Goal: Task Accomplishment & Management: Manage account settings

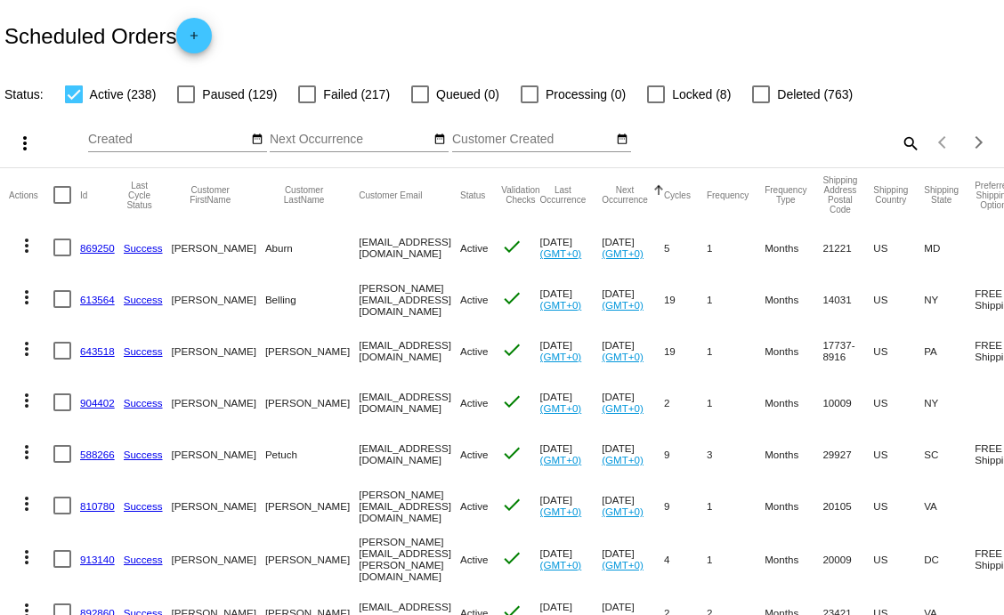
click at [899, 142] on mat-icon "search" at bounding box center [909, 143] width 21 height 28
click at [778, 144] on input "Search" at bounding box center [796, 140] width 250 height 14
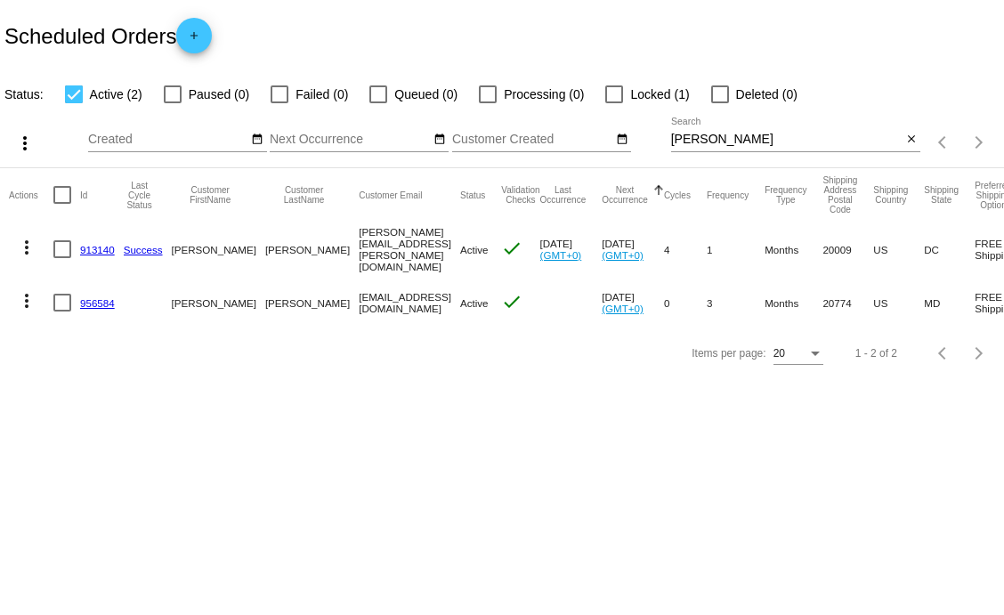
drag, startPoint x: 434, startPoint y: 257, endPoint x: 194, endPoint y: 467, distance: 319.3
click at [194, 467] on body "Scheduled Orders add Status: Active (2) Paused (0) Failed (0) Queued (0) Proces…" at bounding box center [502, 307] width 1004 height 615
click at [25, 239] on mat-icon "more_vert" at bounding box center [26, 247] width 21 height 21
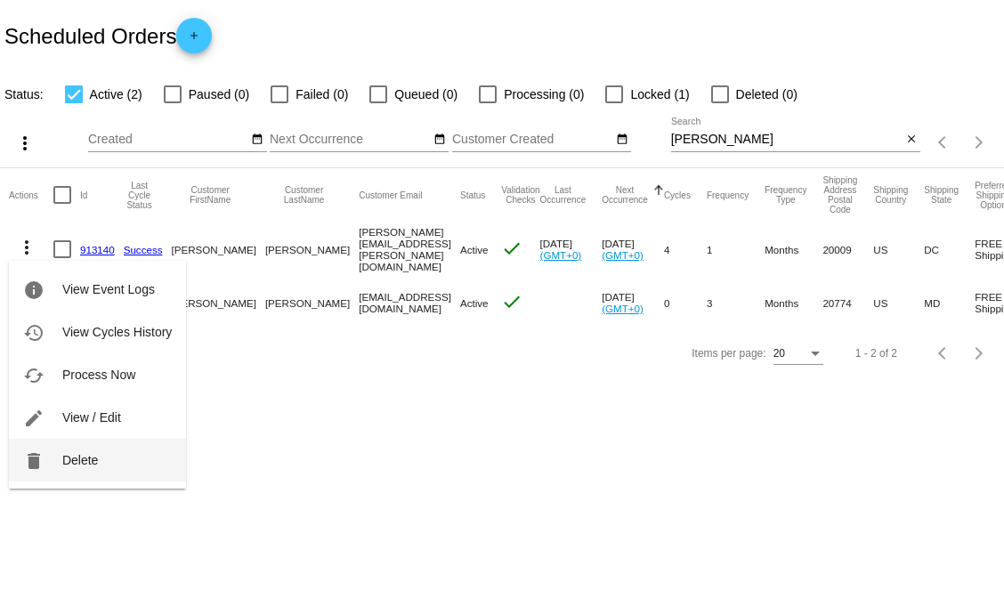
click at [91, 453] on span "Delete" at bounding box center [80, 460] width 36 height 14
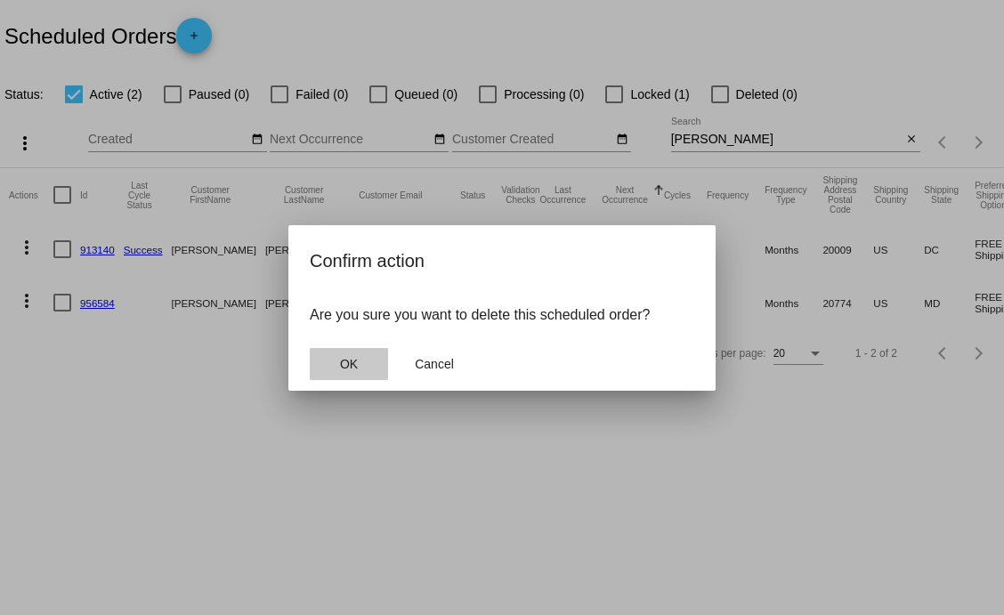
click at [353, 369] on span "OK" at bounding box center [349, 364] width 18 height 14
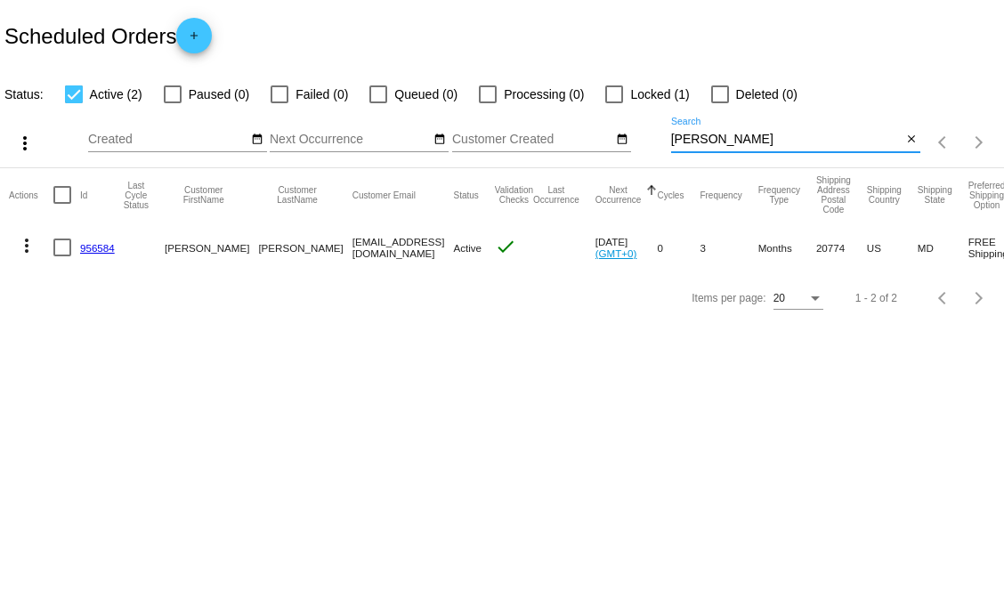
drag, startPoint x: 702, startPoint y: 139, endPoint x: 512, endPoint y: 114, distance: 192.2
click at [512, 114] on div "more_vert Aug Jan Feb Mar [DATE]" at bounding box center [502, 136] width 1004 height 63
type input "[PERSON_NAME]"
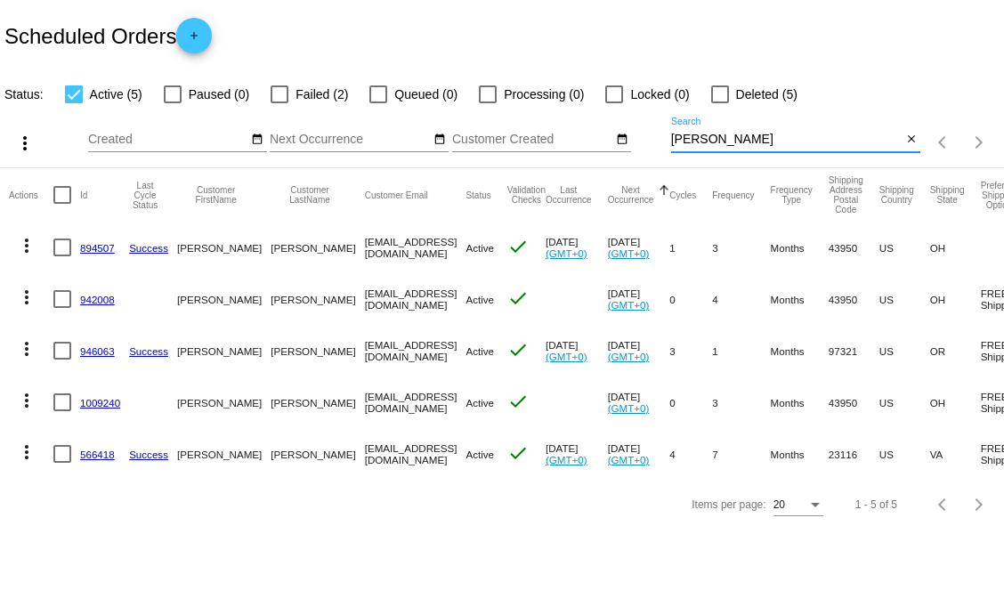
click at [278, 444] on mat-cell "[PERSON_NAME]" at bounding box center [317, 454] width 93 height 52
click at [103, 401] on link "1009240" at bounding box center [100, 403] width 40 height 12
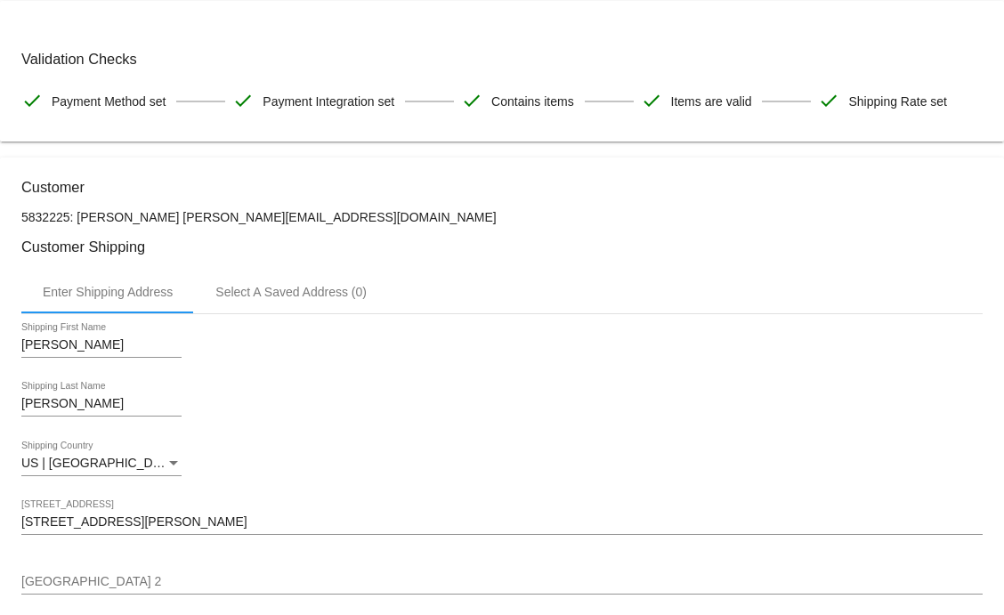
scroll to position [52, 0]
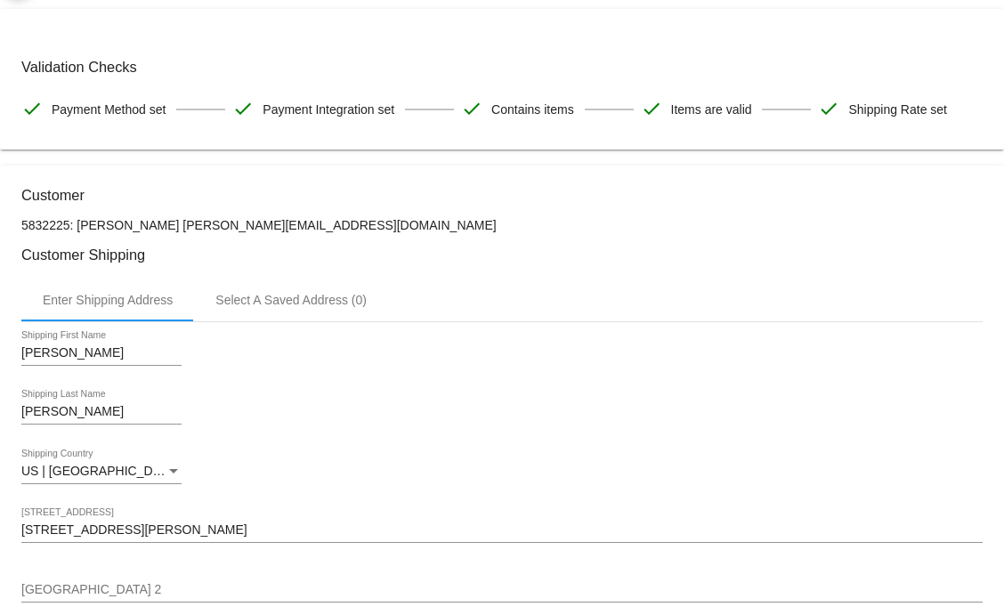
click at [603, 321] on div "Enter Shipping Address Select A Saved Address (0)" at bounding box center [502, 300] width 962 height 43
click at [459, 490] on div "US | [GEOGRAPHIC_DATA] Shipping Country" at bounding box center [502, 475] width 962 height 51
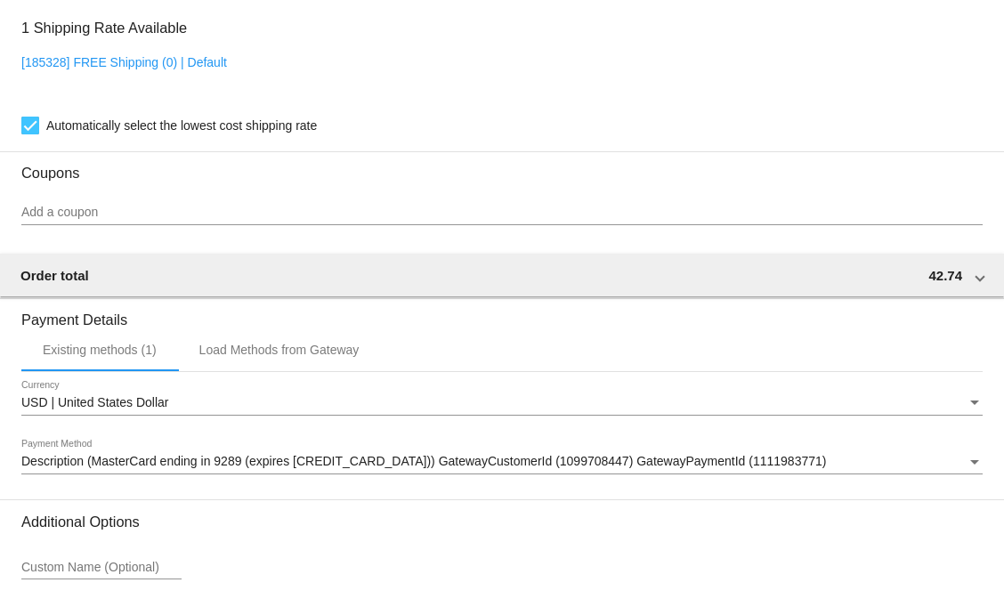
scroll to position [1402, 0]
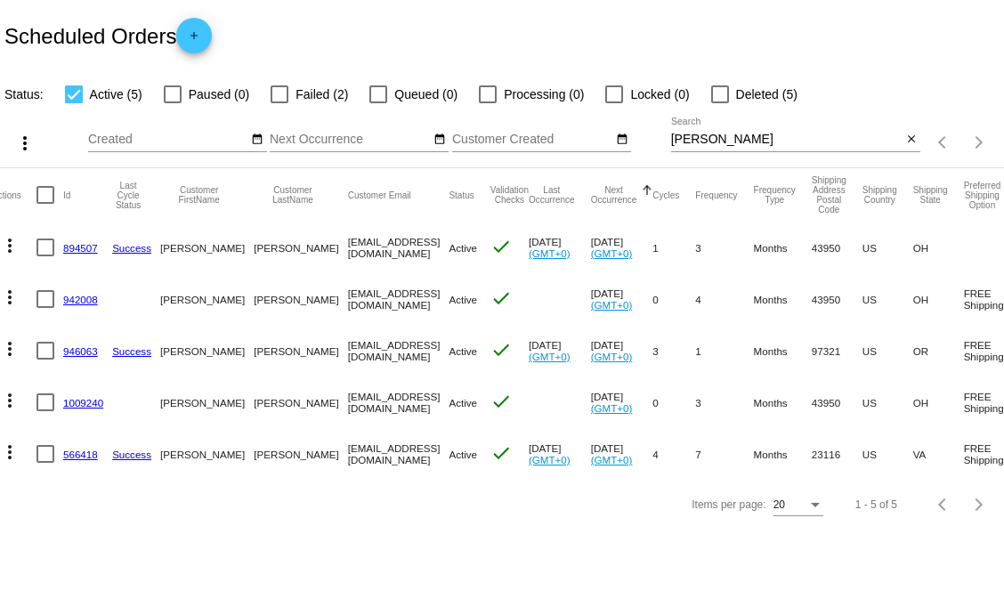
scroll to position [0, 16]
click at [85, 302] on link "942008" at bounding box center [81, 300] width 35 height 12
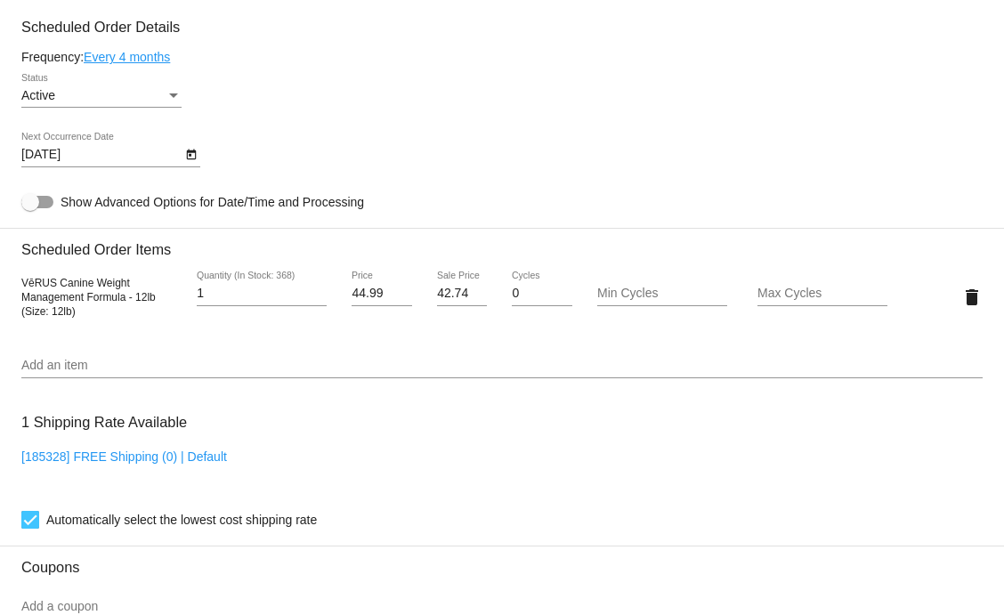
scroll to position [853, 0]
click at [572, 424] on div "1 Shipping Rate Available [185328] FREE Shipping (0) | Default Automatically se…" at bounding box center [502, 466] width 962 height 128
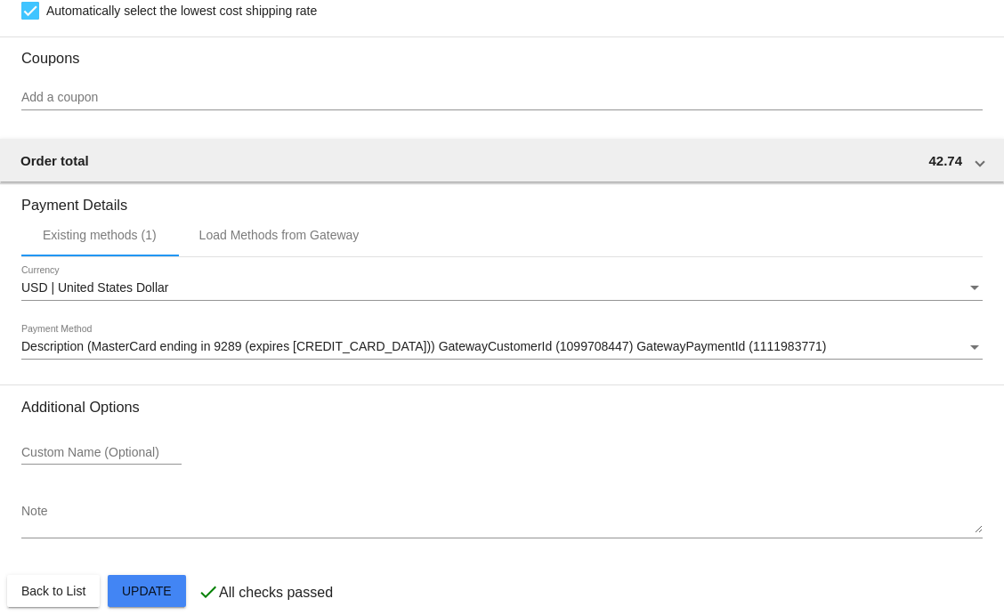
scroll to position [1402, 0]
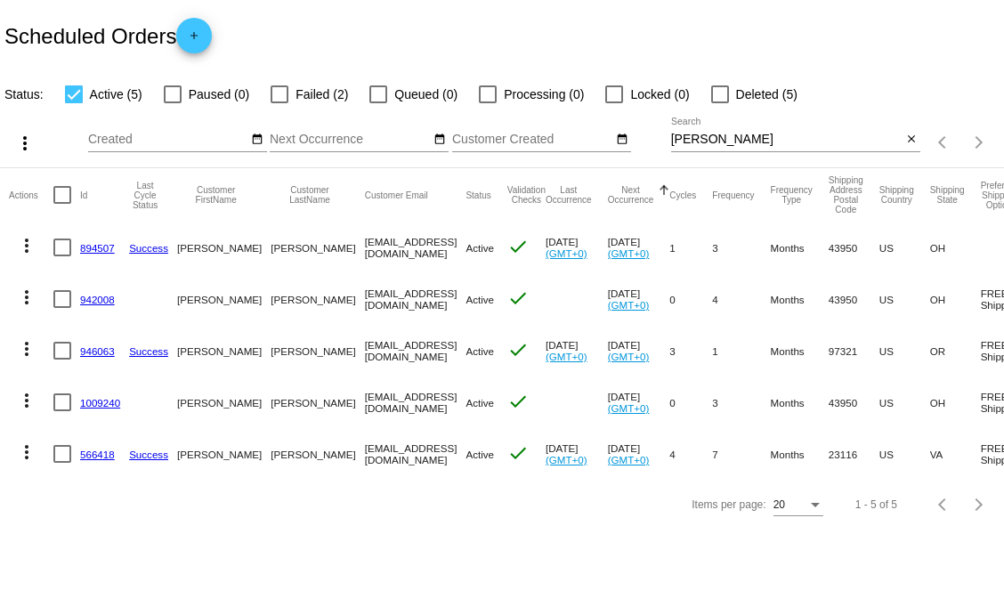
click at [99, 246] on link "894507" at bounding box center [97, 248] width 35 height 12
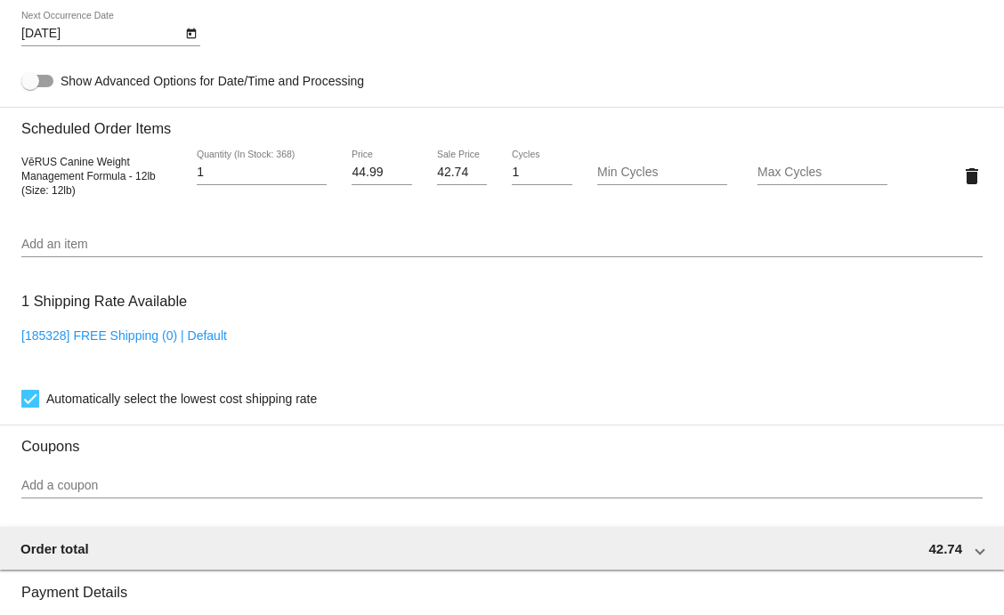
scroll to position [1563, 0]
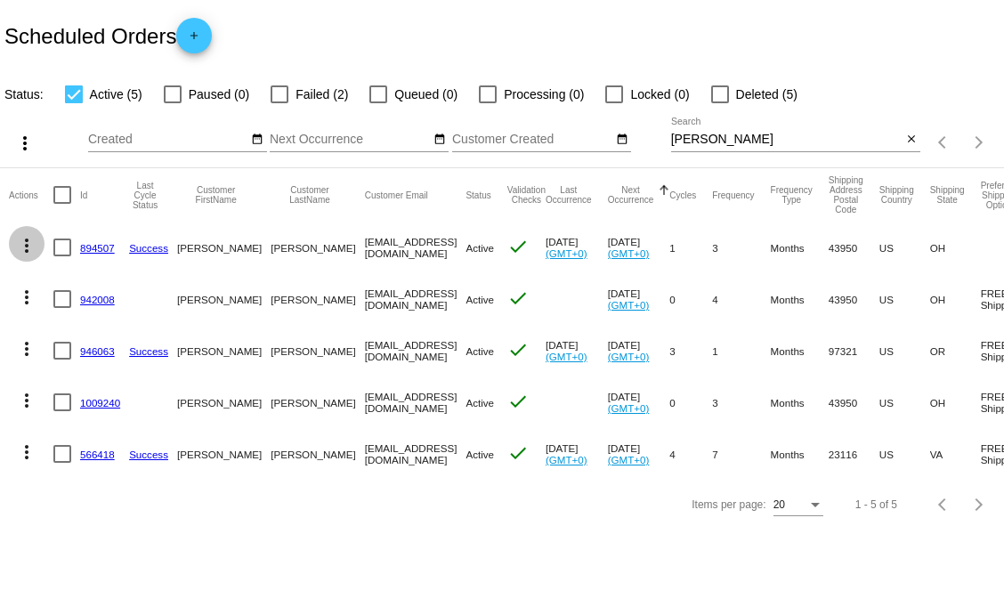
click at [24, 246] on mat-icon "more_vert" at bounding box center [26, 245] width 21 height 21
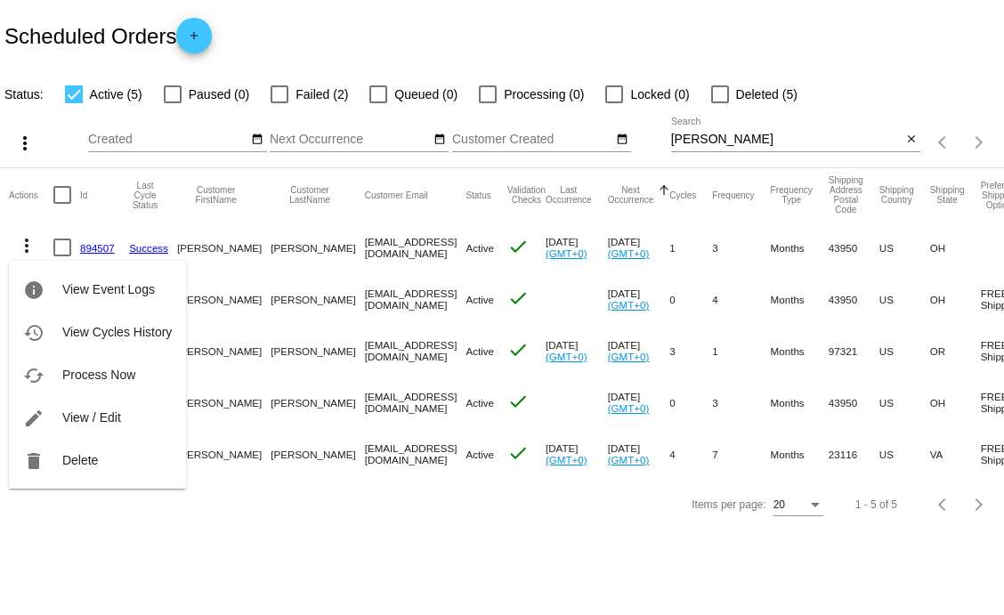
drag, startPoint x: 98, startPoint y: 222, endPoint x: 96, endPoint y: 249, distance: 27.7
click at [96, 249] on div "info View Event Logs history View Cycles History cached Process Now edit View /…" at bounding box center [502, 307] width 1004 height 615
click at [104, 227] on div "info View Event Logs history View Cycles History cached Process Now edit View /…" at bounding box center [97, 358] width 177 height 262
click at [103, 227] on div "info View Event Logs history View Cycles History cached Process Now edit View /…" at bounding box center [97, 358] width 177 height 262
click at [157, 224] on div at bounding box center [502, 307] width 1004 height 615
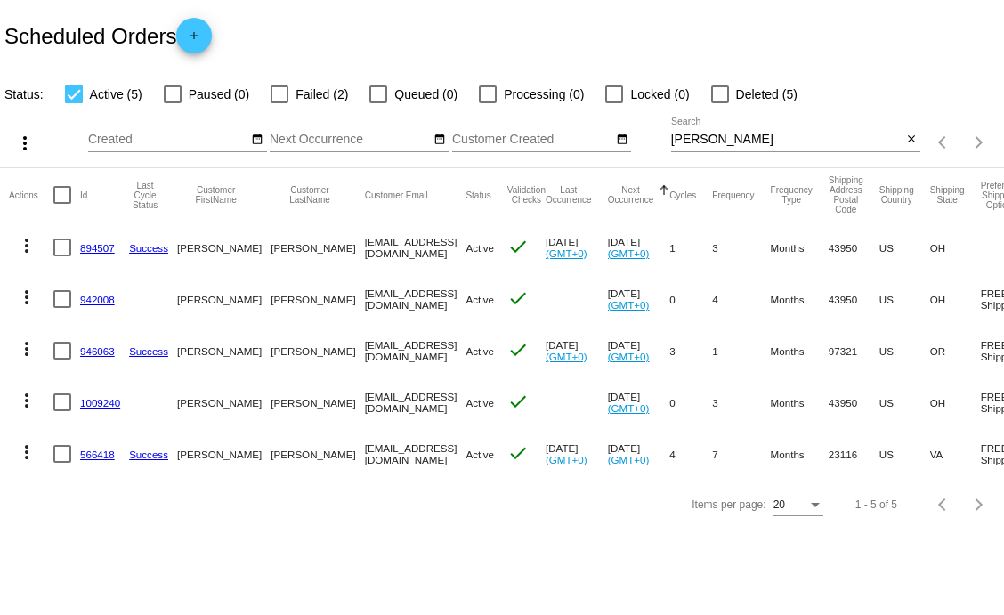
click at [95, 240] on mat-cell "894507" at bounding box center [104, 248] width 49 height 52
click at [101, 249] on link "894507" at bounding box center [97, 248] width 35 height 12
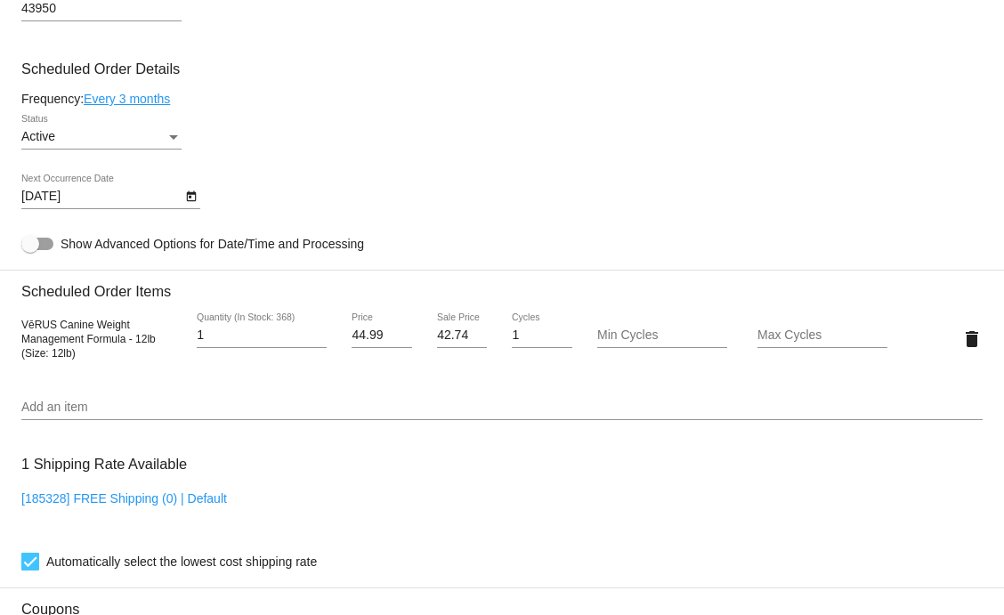
scroll to position [976, 0]
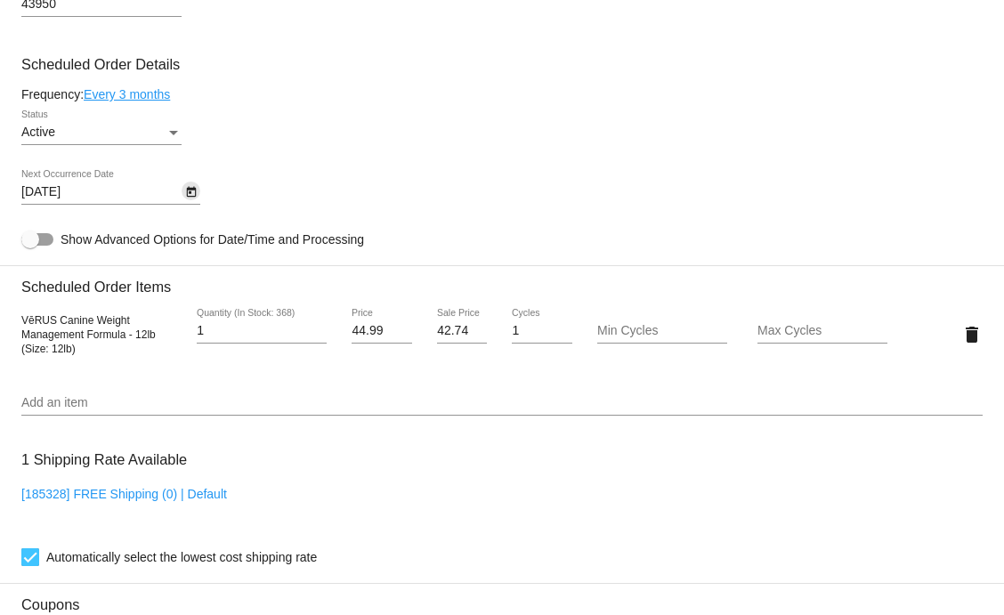
click at [186, 196] on icon "Open calendar" at bounding box center [191, 192] width 12 height 21
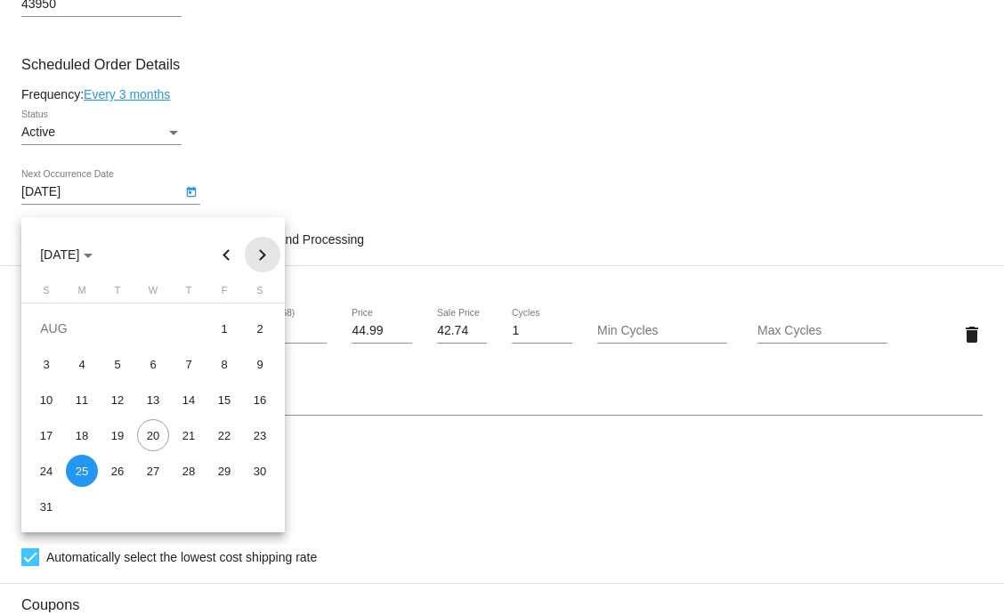
click at [263, 254] on button "Next month" at bounding box center [263, 255] width 36 height 36
click at [225, 253] on button "Previous month" at bounding box center [227, 255] width 36 height 36
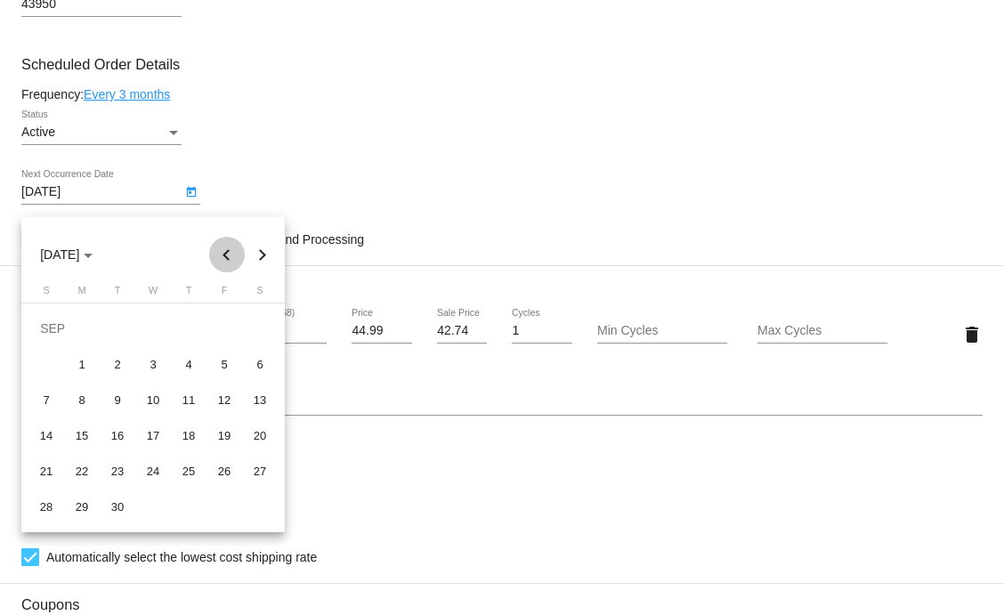
click at [225, 253] on button "Previous month" at bounding box center [227, 255] width 36 height 36
click at [259, 256] on button "Next month" at bounding box center [263, 255] width 36 height 36
click at [132, 465] on div "25" at bounding box center [117, 471] width 32 height 32
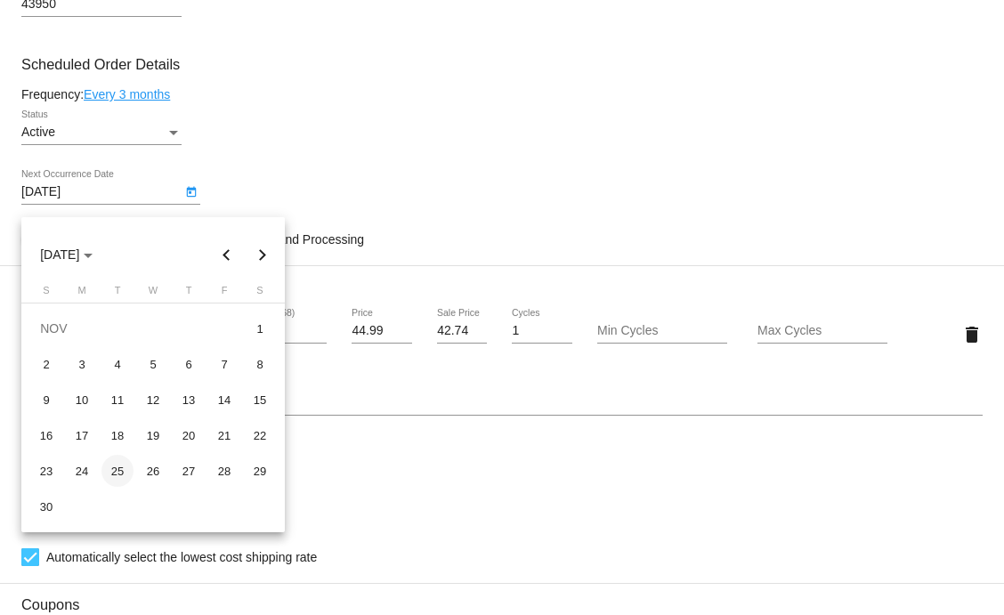
type input "[DATE]"
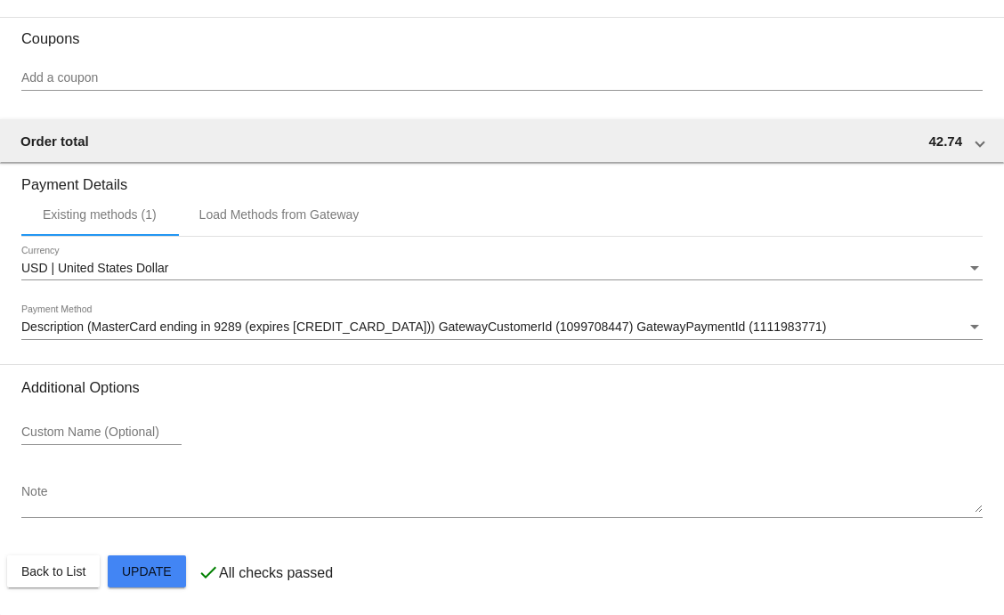
scroll to position [1563, 0]
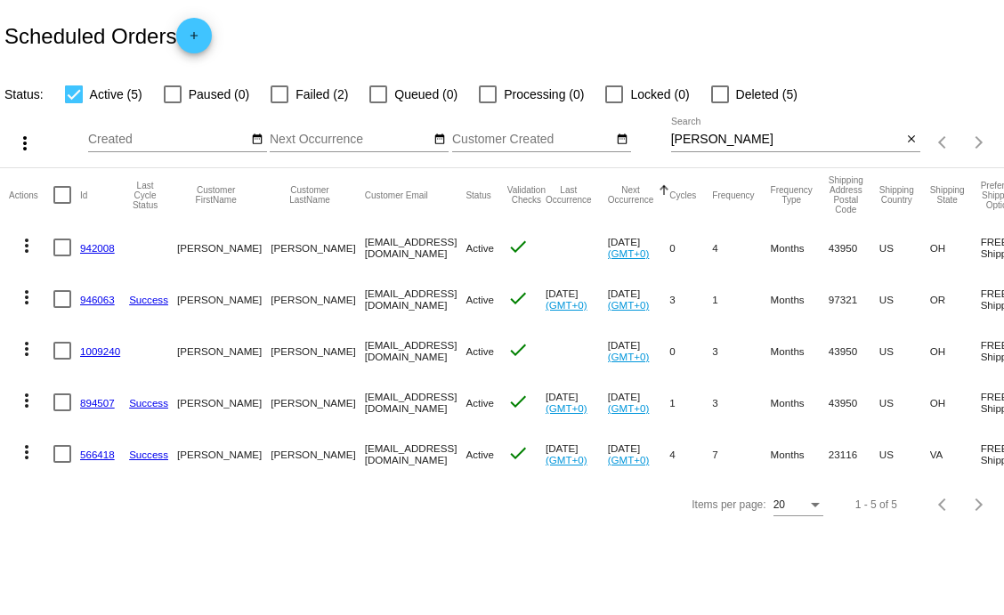
scroll to position [0, 1]
click at [26, 247] on mat-icon "more_vert" at bounding box center [25, 245] width 21 height 21
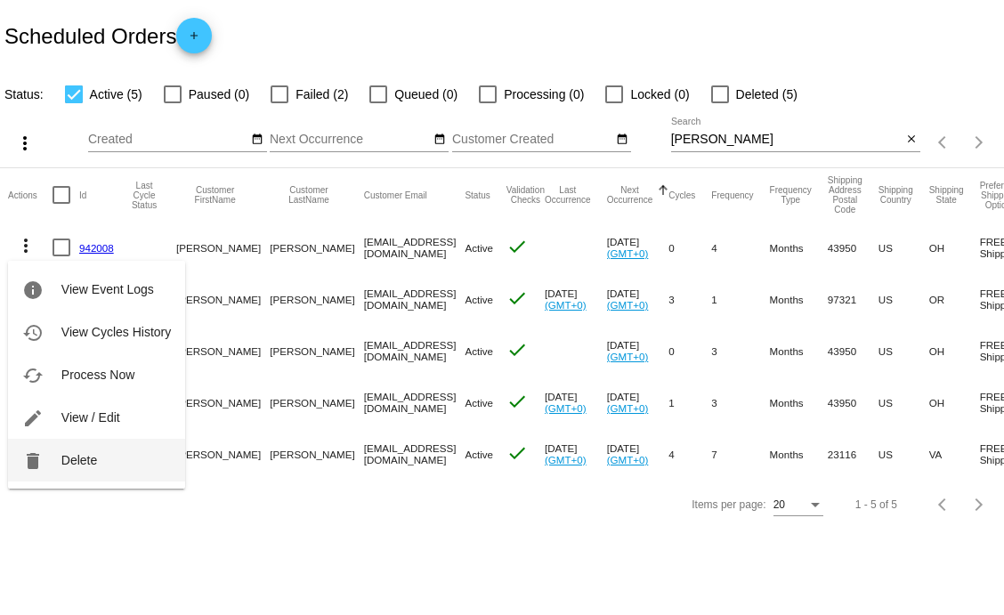
click at [95, 451] on button "delete Delete" at bounding box center [96, 460] width 177 height 43
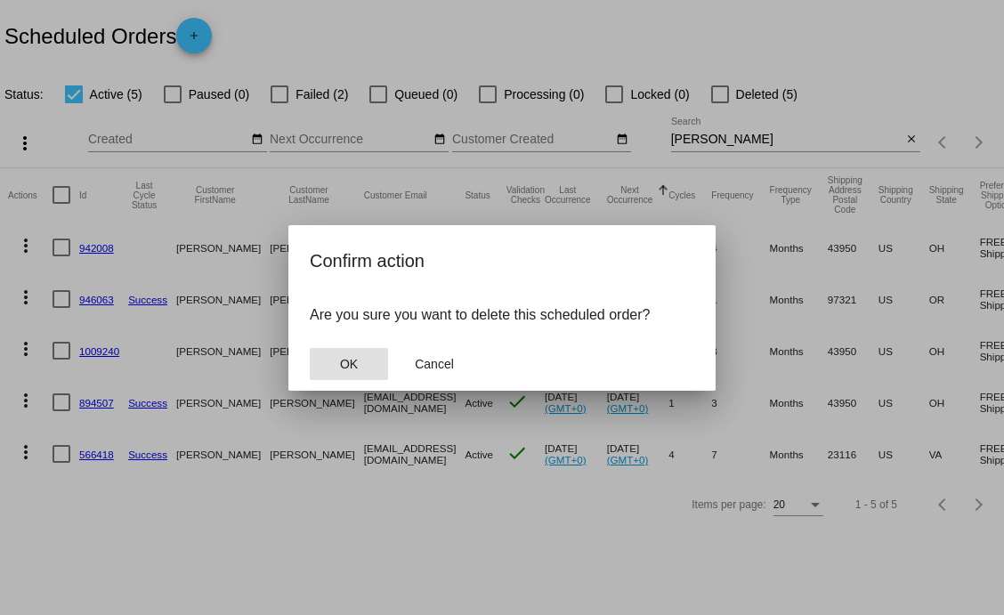
click at [362, 367] on button "OK" at bounding box center [349, 364] width 78 height 32
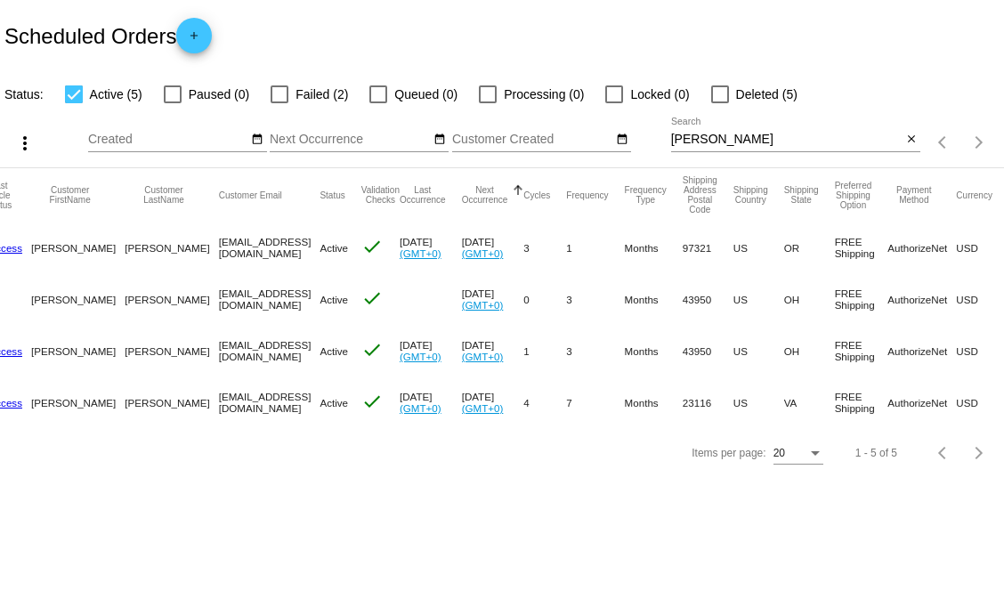
scroll to position [0, 0]
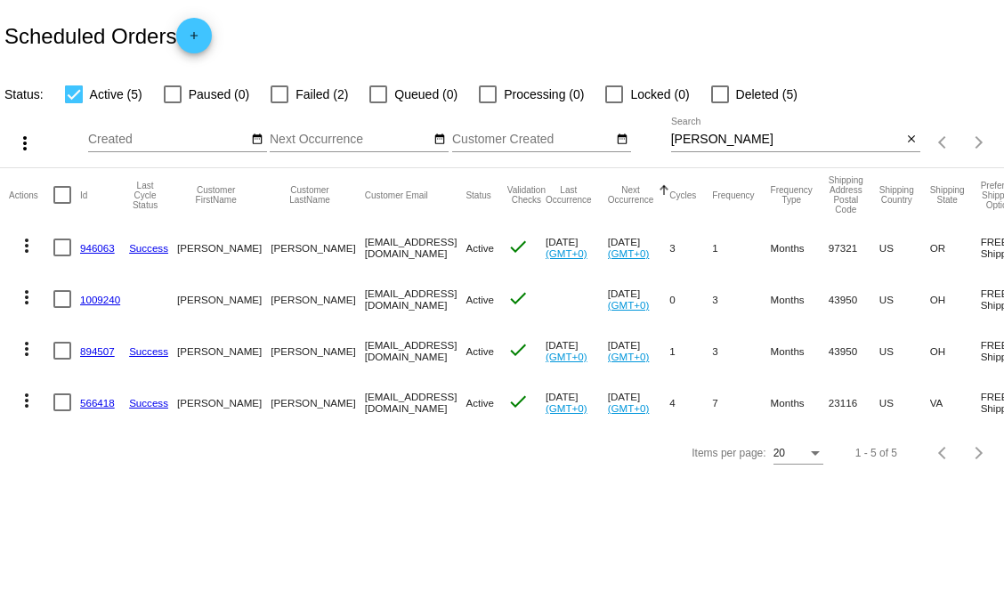
click at [27, 291] on mat-icon "more_vert" at bounding box center [26, 297] width 21 height 21
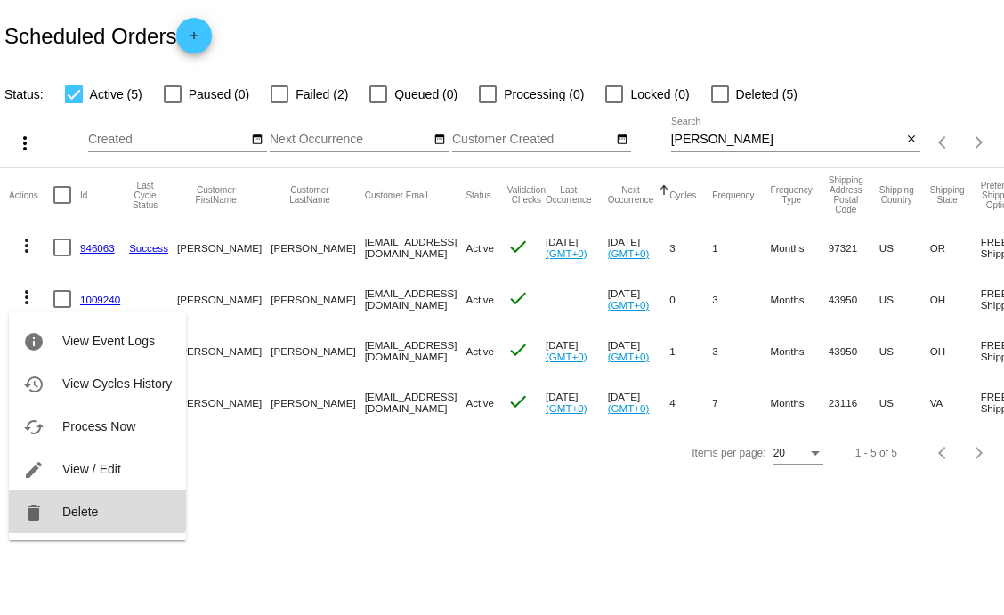
click at [81, 509] on span "Delete" at bounding box center [80, 512] width 36 height 14
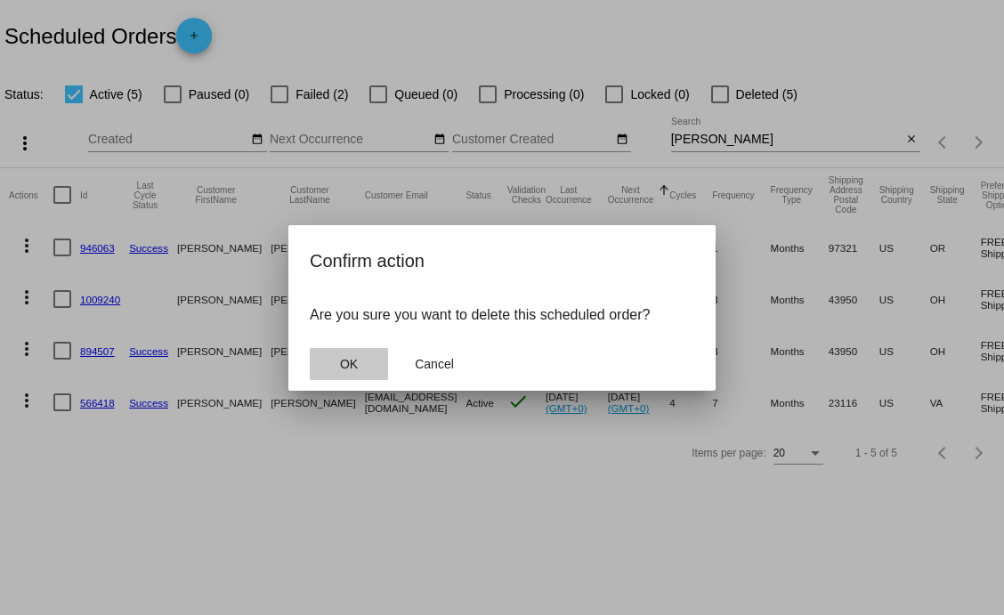
click at [353, 370] on span "OK" at bounding box center [349, 364] width 18 height 14
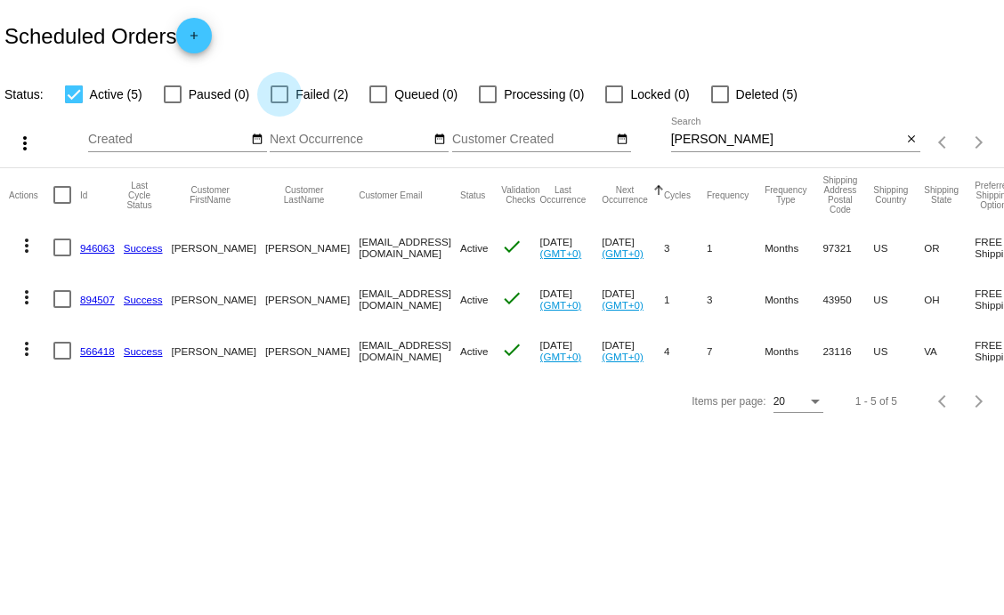
click at [280, 93] on div at bounding box center [280, 94] width 18 height 18
click at [280, 103] on input "Failed (2)" at bounding box center [279, 103] width 1 height 1
checkbox input "true"
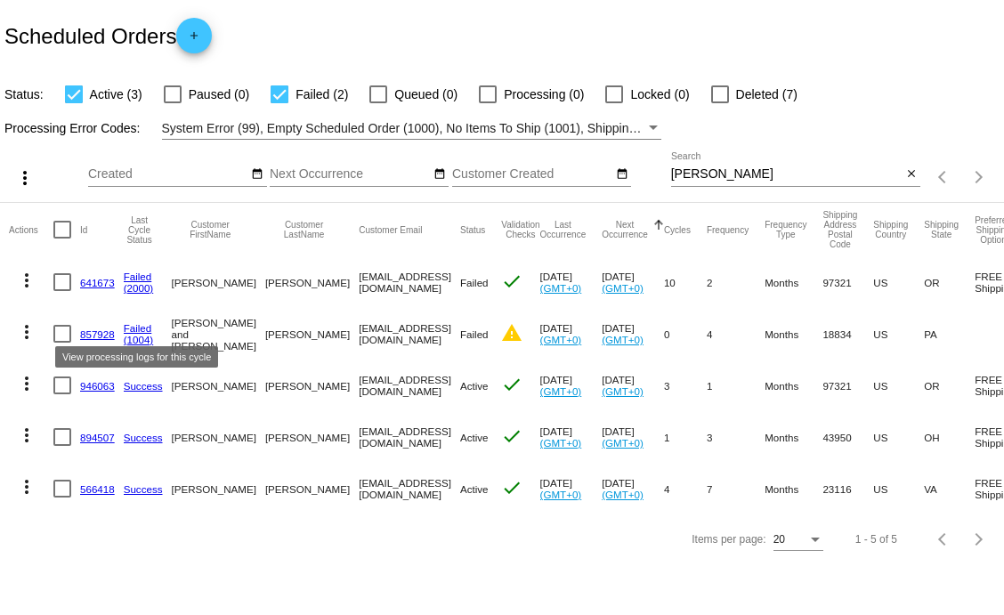
click at [140, 330] on link "Failed" at bounding box center [138, 328] width 28 height 12
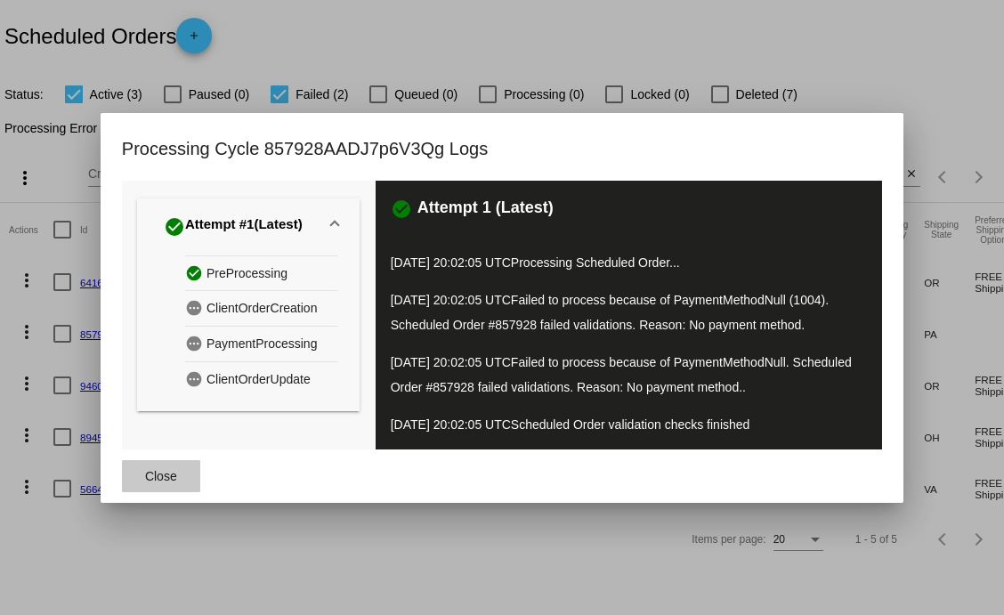
click at [168, 476] on span "Close" at bounding box center [161, 476] width 32 height 14
